Goal: Information Seeking & Learning: Learn about a topic

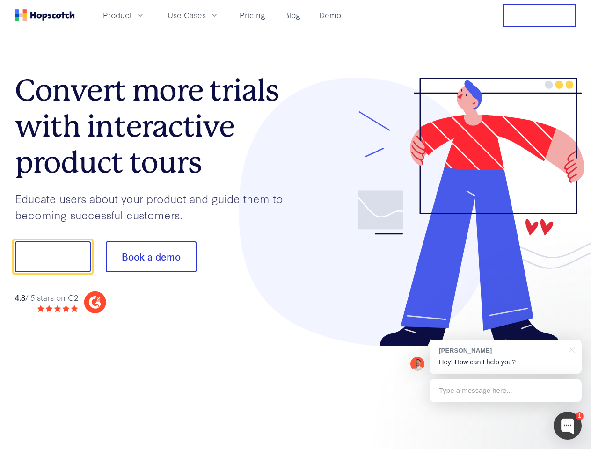
click at [296, 225] on div at bounding box center [436, 212] width 281 height 269
click at [132, 15] on span "Product" at bounding box center [117, 15] width 29 height 12
click at [206, 15] on span "Use Cases" at bounding box center [187, 15] width 38 height 12
click at [540, 15] on button "Free Trial" at bounding box center [539, 15] width 73 height 23
click at [52, 257] on button "Show me!" at bounding box center [53, 256] width 76 height 31
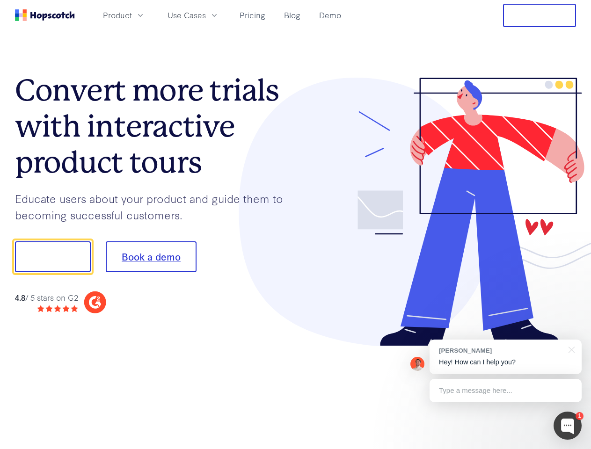
click at [151, 257] on button "Book a demo" at bounding box center [151, 256] width 91 height 31
click at [568, 426] on div at bounding box center [568, 426] width 28 height 28
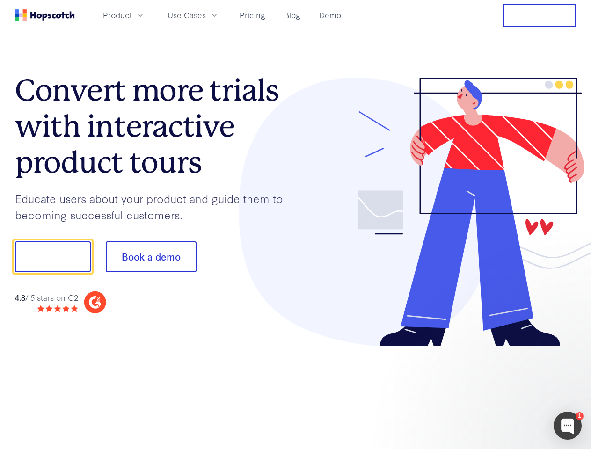
click at [505, 449] on div "1 [PERSON_NAME] Hey! How can I help you? Type a message here... Free live chat …" at bounding box center [295, 449] width 591 height 0
click at [570, 349] on div at bounding box center [493, 318] width 175 height 187
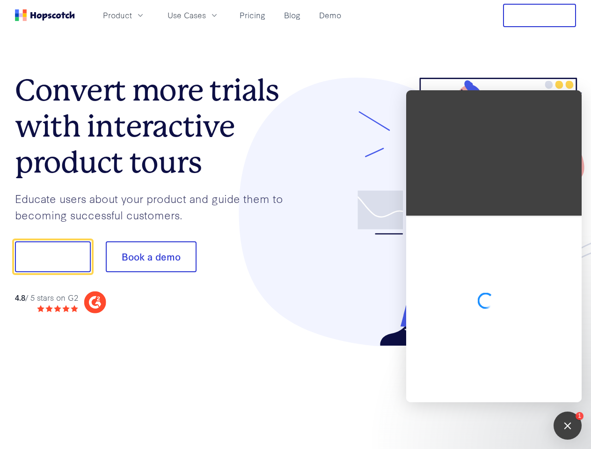
click at [505, 391] on div at bounding box center [493, 309] width 175 height 187
